Goal: Use online tool/utility: Utilize a website feature to perform a specific function

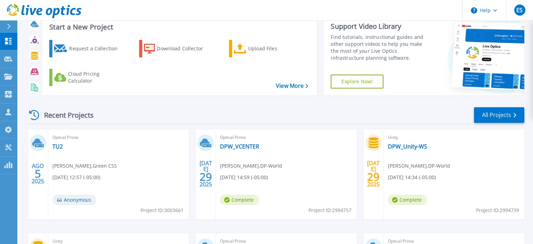
scroll to position [36, 0]
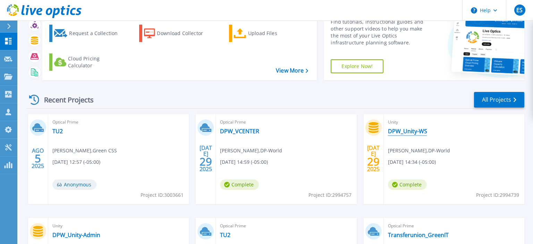
click at [420, 133] on link "DPW_Unity-WS" at bounding box center [407, 131] width 39 height 7
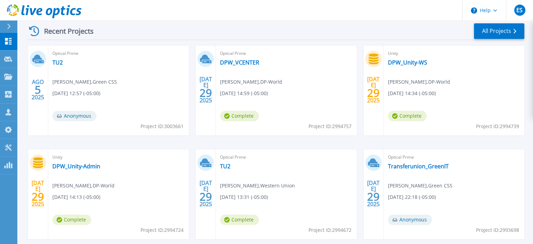
scroll to position [118, 0]
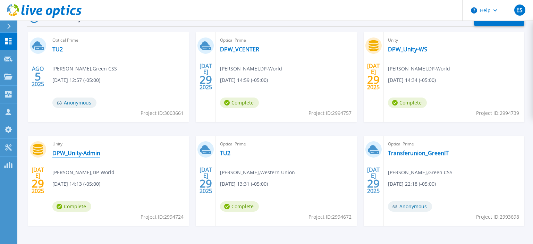
click at [89, 154] on link "DPW_Unity-Admin" at bounding box center [76, 153] width 48 height 7
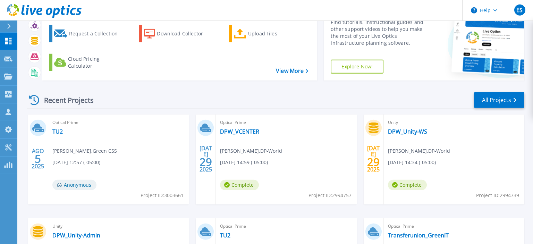
scroll to position [36, 0]
click at [81, 236] on link "DPW_Unity-Admin" at bounding box center [76, 235] width 48 height 7
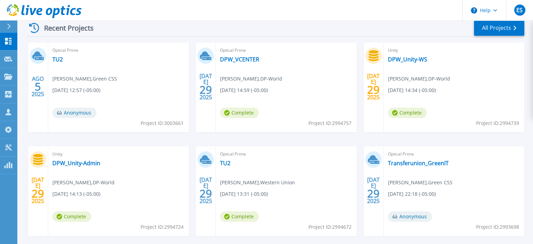
scroll to position [110, 0]
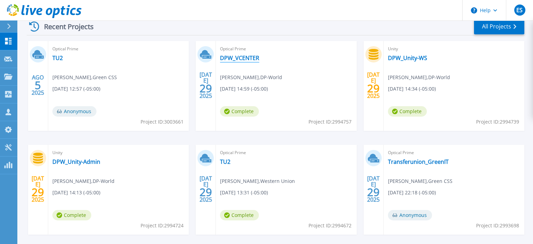
click at [243, 57] on link "DPW_VCENTER" at bounding box center [239, 58] width 39 height 7
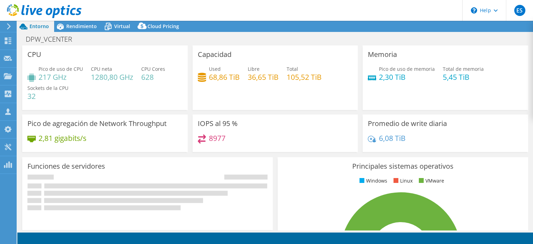
select select "USD"
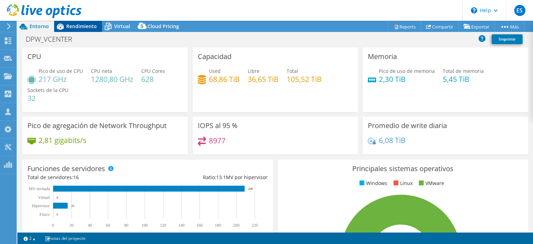
click at [82, 27] on span "Rendimiento" at bounding box center [81, 26] width 31 height 7
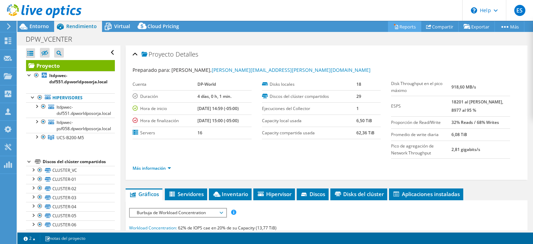
click at [394, 28] on icon at bounding box center [396, 26] width 5 height 5
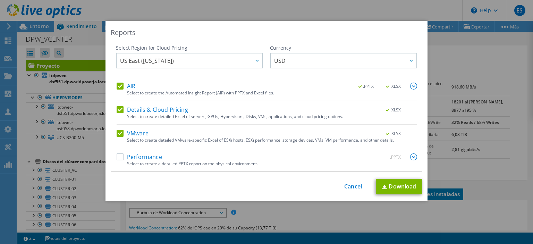
click at [353, 186] on link "Cancel" at bounding box center [353, 186] width 18 height 7
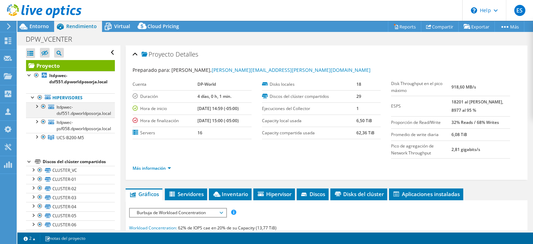
click at [39, 106] on div at bounding box center [36, 105] width 7 height 7
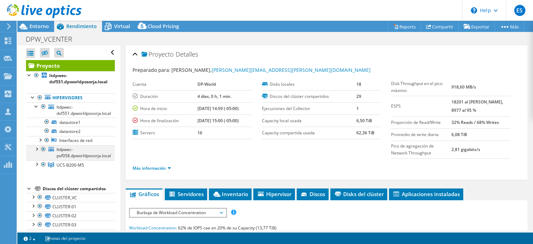
click at [37, 148] on div at bounding box center [36, 148] width 7 height 7
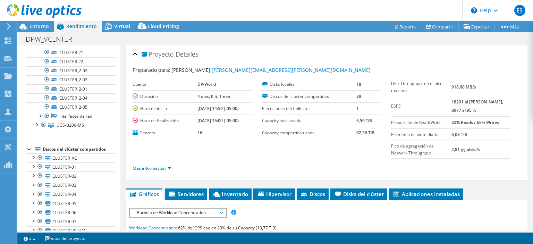
scroll to position [333, 0]
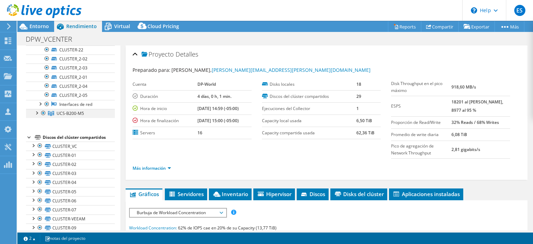
click at [38, 110] on div at bounding box center [36, 112] width 7 height 7
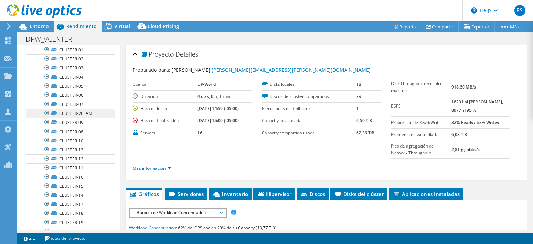
scroll to position [33, 0]
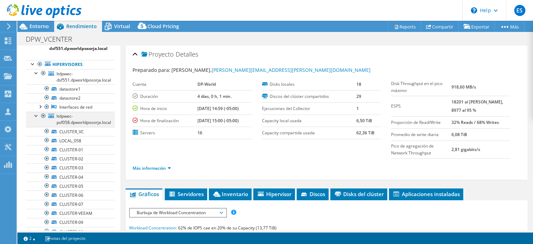
click at [38, 116] on div at bounding box center [36, 115] width 7 height 7
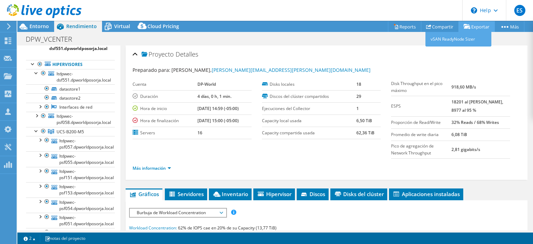
click at [480, 30] on link "Exportar" at bounding box center [477, 26] width 36 height 11
click at [462, 39] on link "vSAN ReadyNode Sizer" at bounding box center [459, 39] width 66 height 15
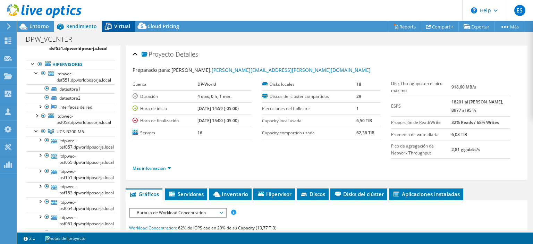
click at [127, 31] on div "Virtual" at bounding box center [118, 26] width 33 height 11
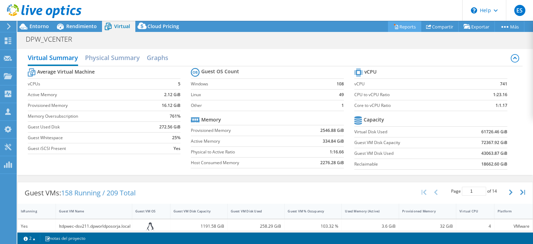
click at [395, 26] on link "Reports" at bounding box center [404, 26] width 33 height 11
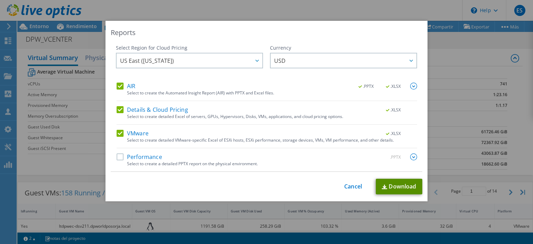
click at [394, 186] on link "Download" at bounding box center [399, 187] width 47 height 16
click at [361, 186] on link "Cancel" at bounding box center [353, 186] width 18 height 7
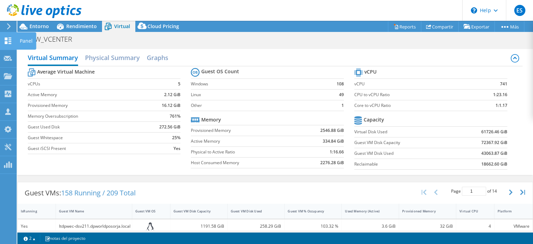
click at [12, 41] on icon at bounding box center [8, 40] width 8 height 7
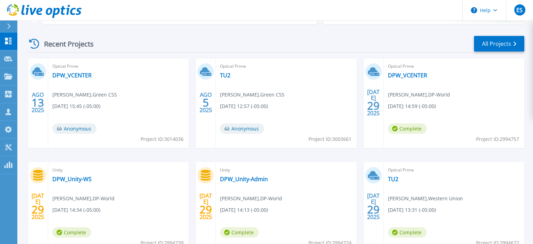
scroll to position [110, 0]
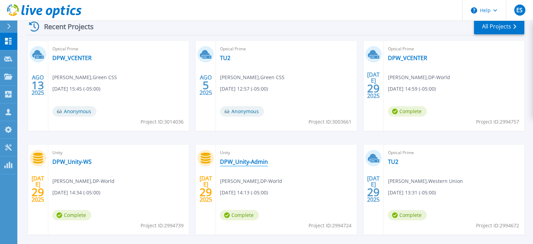
click at [242, 162] on link "DPW_Unity-Admin" at bounding box center [244, 161] width 48 height 7
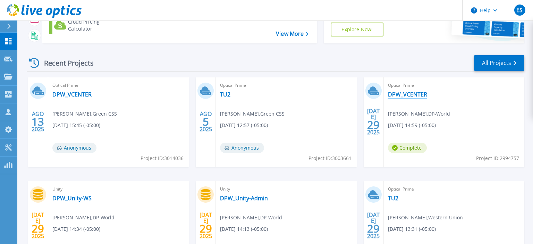
scroll to position [110, 0]
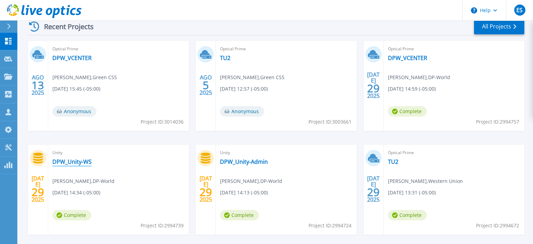
click at [85, 160] on link "DPW_Unity-WS" at bounding box center [71, 161] width 39 height 7
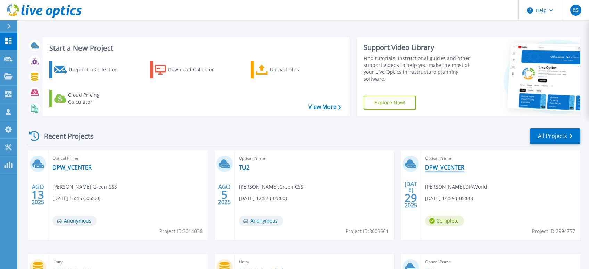
click at [445, 168] on link "DPW_VCENTER" at bounding box center [444, 167] width 39 height 7
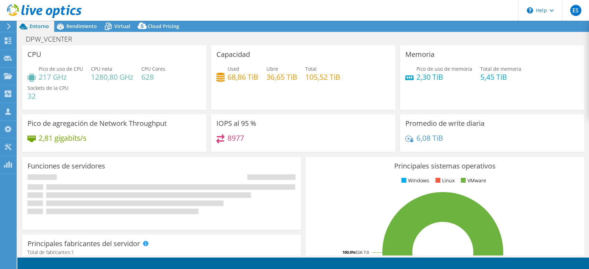
select select "USD"
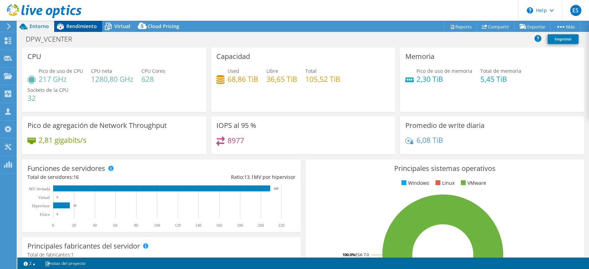
click at [66, 28] on icon at bounding box center [60, 26] width 12 height 12
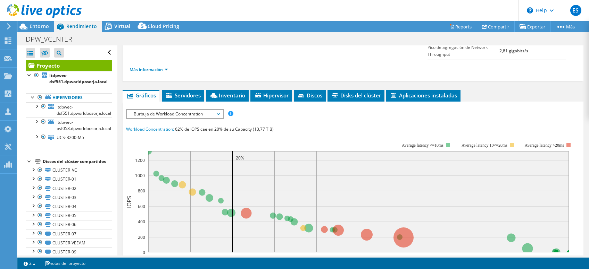
scroll to position [105, 0]
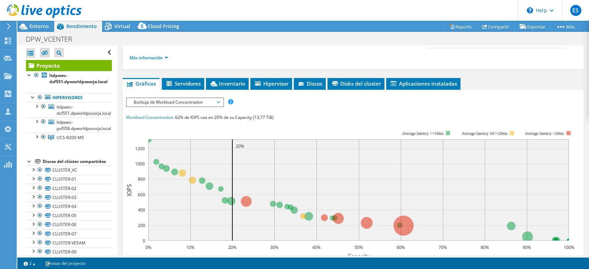
click at [206, 99] on span "Burbuja de Workload Concentration" at bounding box center [174, 102] width 89 height 8
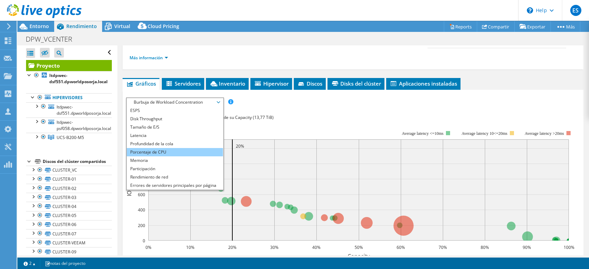
click at [143, 152] on li "Porcentaje de CPU" at bounding box center [175, 152] width 96 height 8
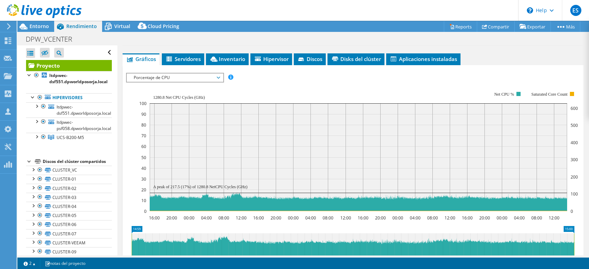
scroll to position [140, 0]
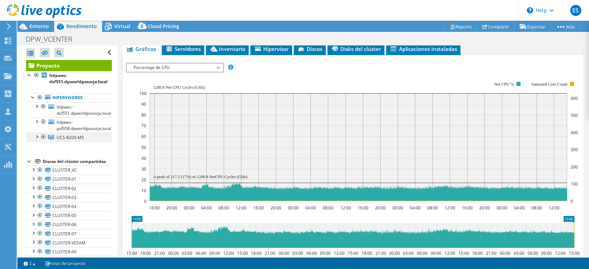
click at [36, 138] on div at bounding box center [36, 136] width 7 height 7
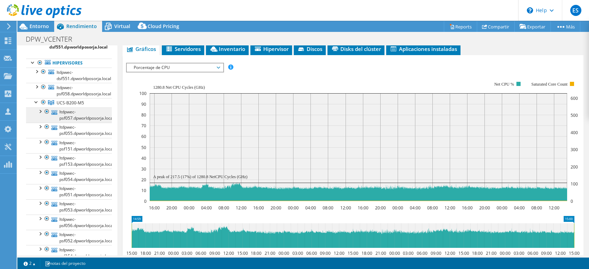
scroll to position [0, 0]
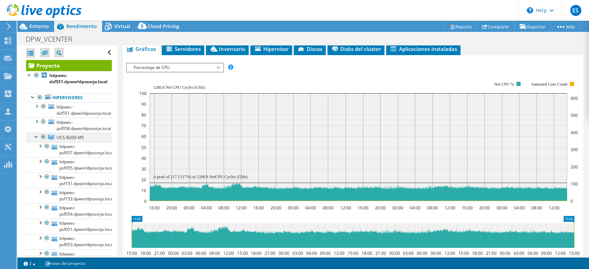
click at [36, 138] on div at bounding box center [36, 136] width 7 height 7
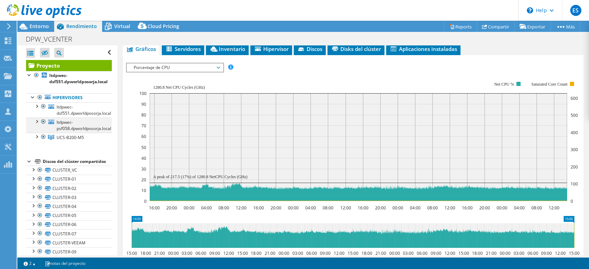
click at [43, 123] on div at bounding box center [43, 122] width 7 height 8
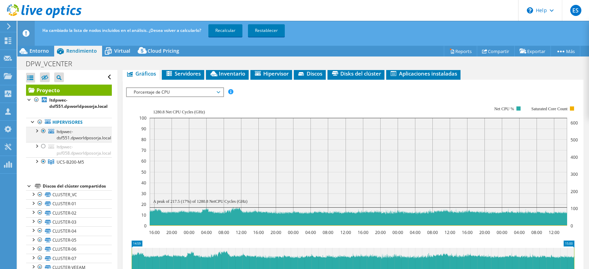
click at [42, 131] on div at bounding box center [43, 131] width 7 height 8
click at [222, 30] on link "Recalcular" at bounding box center [225, 30] width 34 height 12
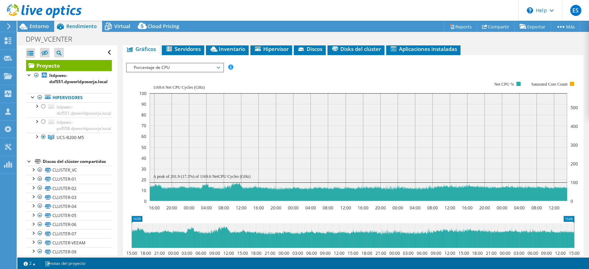
scroll to position [105, 0]
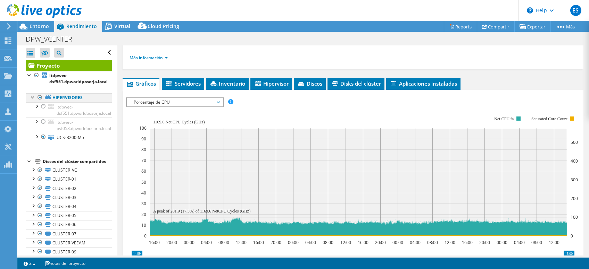
click at [39, 99] on div at bounding box center [39, 97] width 7 height 8
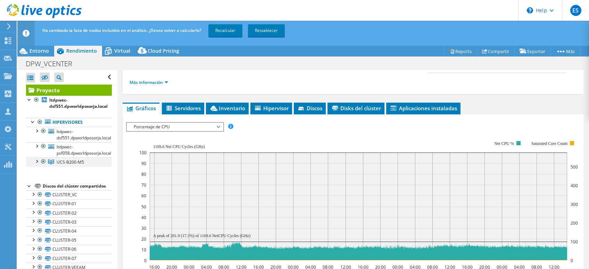
click at [43, 162] on div at bounding box center [43, 162] width 7 height 8
click at [233, 30] on link "Recalcular" at bounding box center [225, 30] width 34 height 12
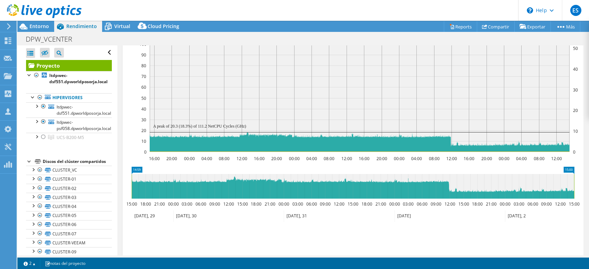
scroll to position [175, 0]
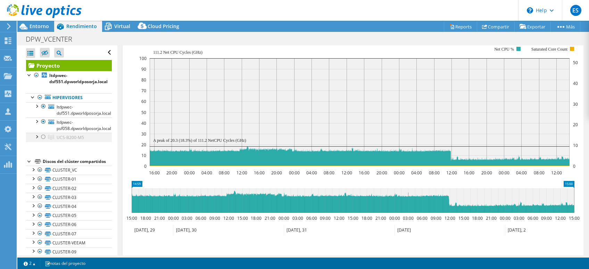
click at [43, 136] on div at bounding box center [43, 137] width 7 height 8
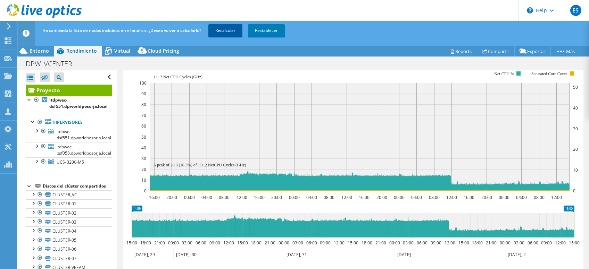
click at [227, 28] on link "Recalcular" at bounding box center [225, 30] width 34 height 12
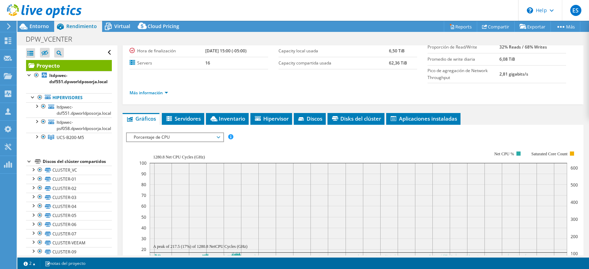
scroll to position [35, 0]
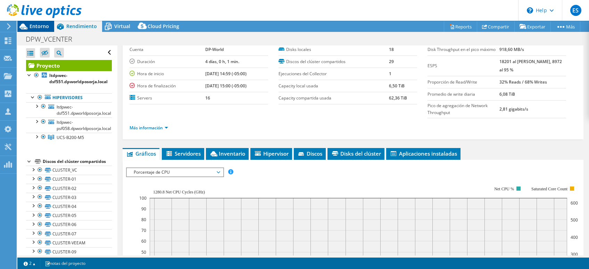
click at [41, 28] on span "Entorno" at bounding box center [39, 26] width 19 height 7
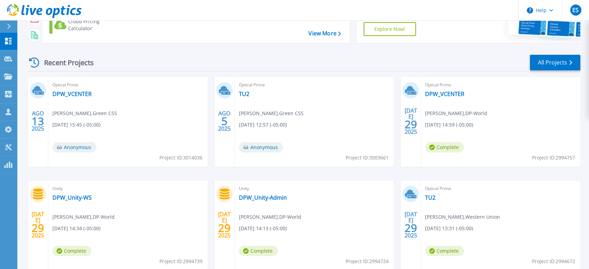
scroll to position [110, 0]
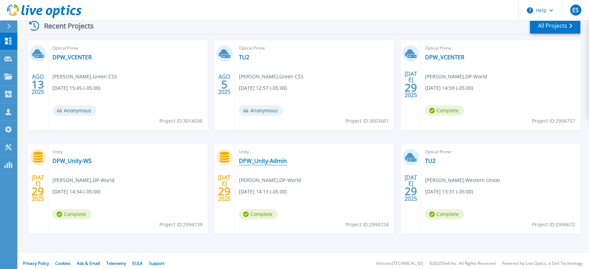
click at [268, 162] on link "DPW_Unity-Admin" at bounding box center [263, 161] width 48 height 7
